Goal: Task Accomplishment & Management: Complete application form

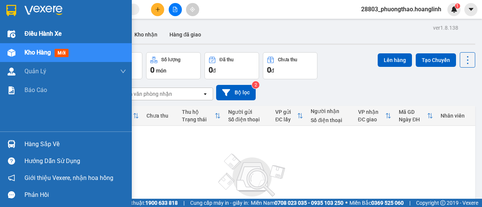
click at [44, 36] on span "Điều hành xe" at bounding box center [42, 33] width 37 height 9
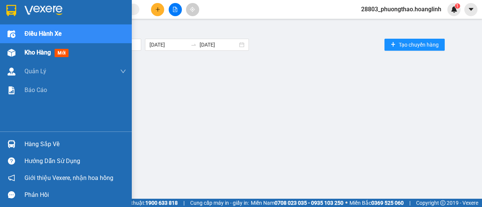
click at [30, 56] on span "Kho hàng" at bounding box center [37, 52] width 26 height 7
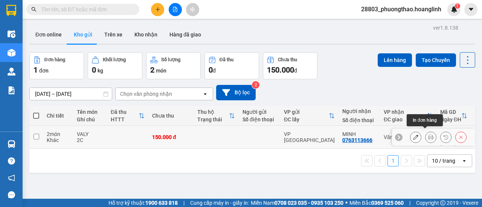
click at [428, 136] on icon at bounding box center [430, 137] width 5 height 5
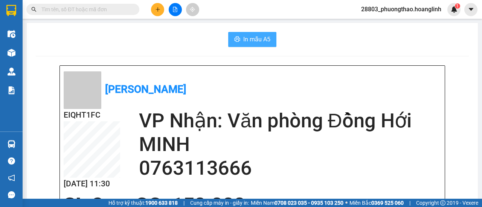
click at [264, 41] on span "In mẫu A5" at bounding box center [256, 39] width 27 height 9
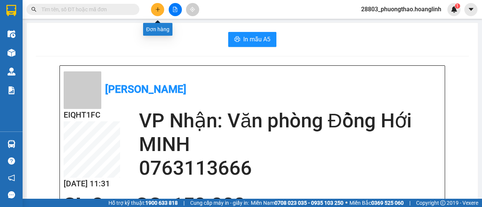
click at [160, 9] on icon "plus" at bounding box center [157, 9] width 5 height 5
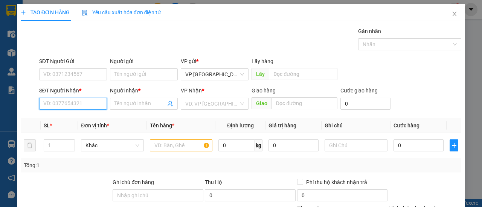
click at [79, 109] on input "SĐT Người Nhận *" at bounding box center [73, 104] width 68 height 12
click at [81, 117] on div "0977106529 - ĐỊNH" at bounding box center [72, 118] width 58 height 8
type input "0977106529"
type input "ĐỊNH"
type input "640.000"
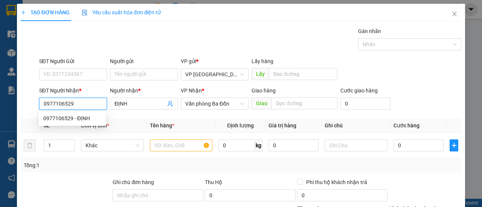
type input "640.000"
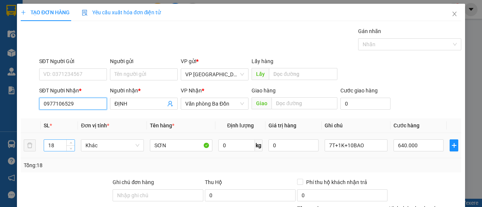
type input "0977106529"
drag, startPoint x: 59, startPoint y: 146, endPoint x: 39, endPoint y: 146, distance: 20.3
click at [41, 146] on td "18" at bounding box center [60, 145] width 38 height 25
type input "2"
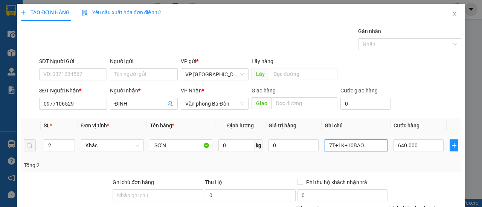
drag, startPoint x: 349, startPoint y: 147, endPoint x: 275, endPoint y: 156, distance: 73.9
click at [275, 156] on tr "2 Khác SƠN 0 kg 0 7T+1K+10BAO 640.000" at bounding box center [241, 145] width 440 height 25
type input "2t"
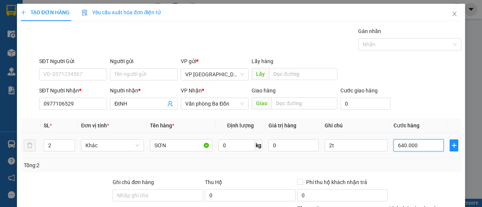
click at [414, 146] on input "640.000" at bounding box center [418, 146] width 50 height 12
type input "00.006"
type input "6"
type input "0.000.060"
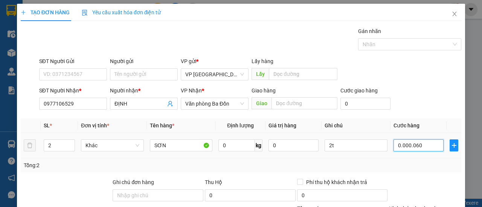
type input "60"
type input "00.000.060"
type input "60.000"
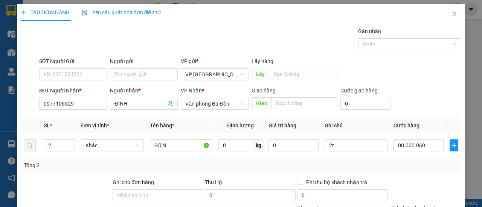
type input "60.000"
click at [419, 95] on div "SĐT Người Nhận * 0977106529 Người nhận * ĐỊNH VP Nhận * Văn phòng Ba Đồn Giao h…" at bounding box center [250, 100] width 425 height 26
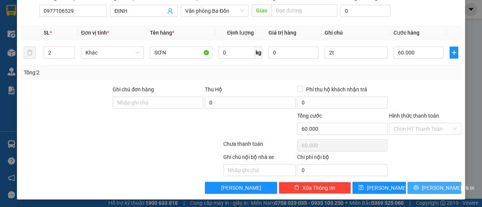
click at [420, 185] on button "Lưu và In" at bounding box center [434, 188] width 54 height 12
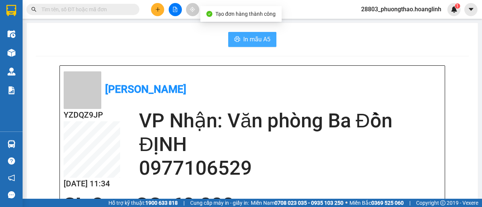
click at [238, 43] on button "In mẫu A5" at bounding box center [252, 39] width 48 height 15
